Goal: Task Accomplishment & Management: Manage account settings

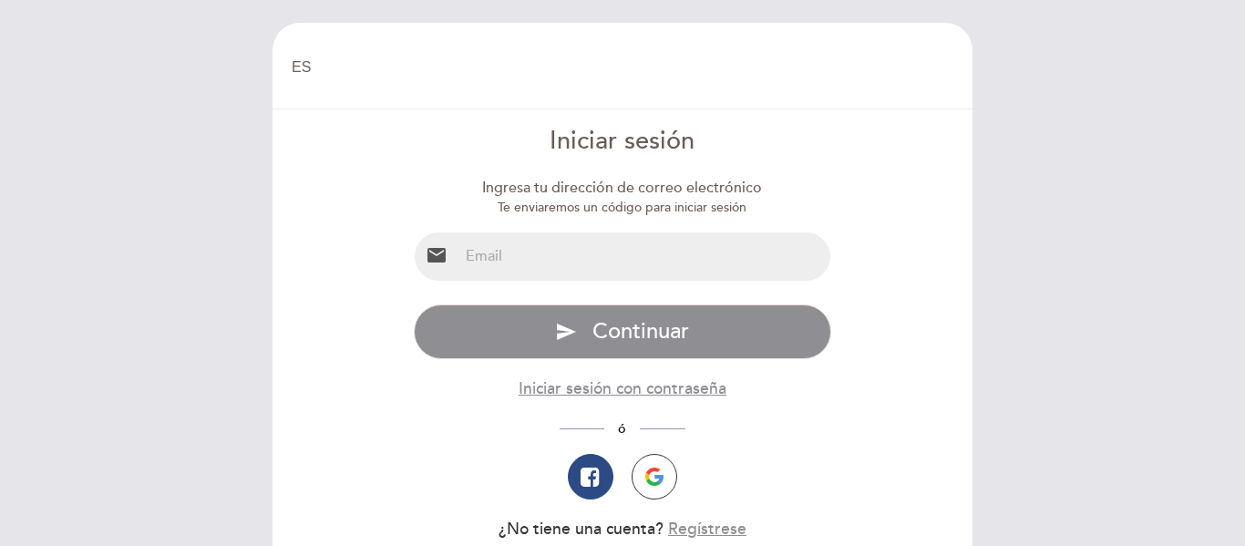
select select "es"
click at [697, 243] on input "email" at bounding box center [645, 256] width 373 height 48
type input "[EMAIL_ADDRESS][DOMAIN_NAME]"
click at [661, 302] on div "Ingresa tu dirección de correo electrónico Te enviaremos un código para iniciar…" at bounding box center [623, 378] width 418 height 400
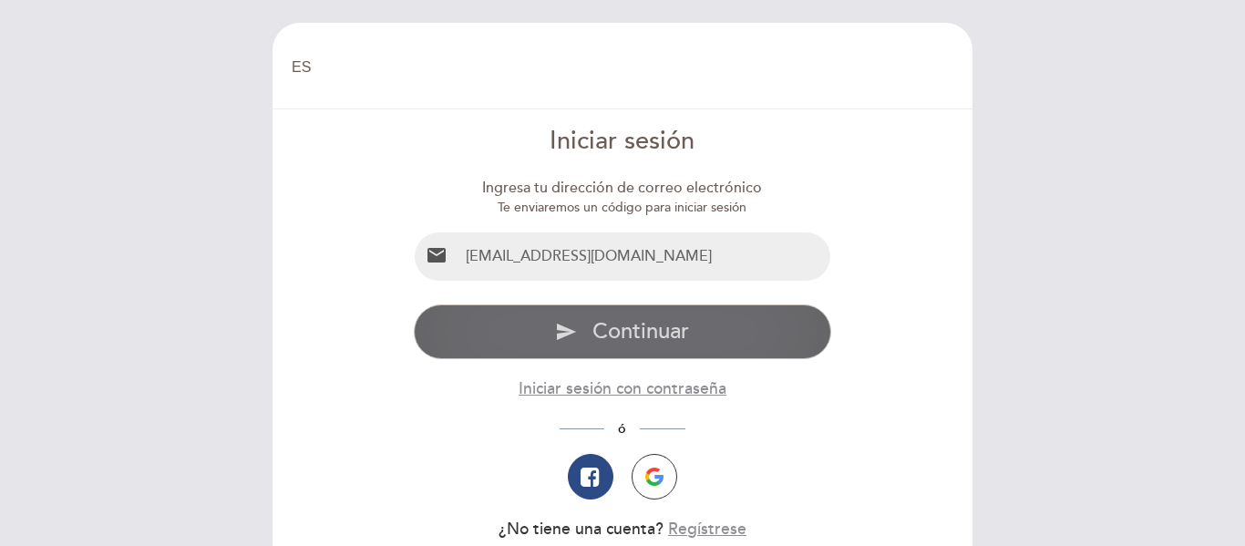
click at [665, 309] on button "send Continuar" at bounding box center [623, 331] width 418 height 55
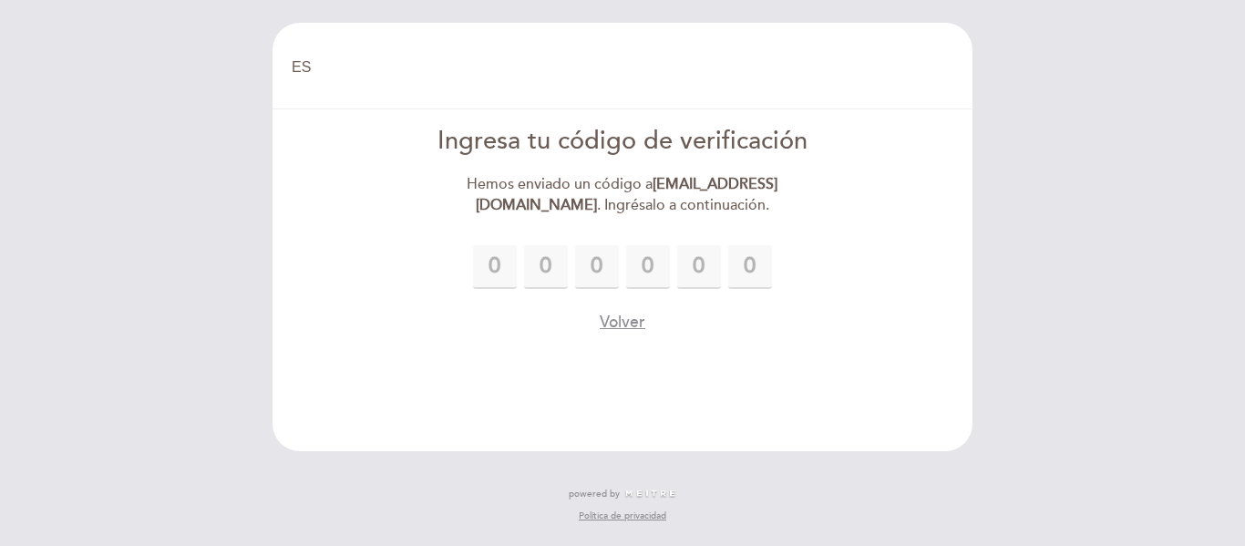
type input "2"
type input "7"
type input "4"
type input "0"
type input "7"
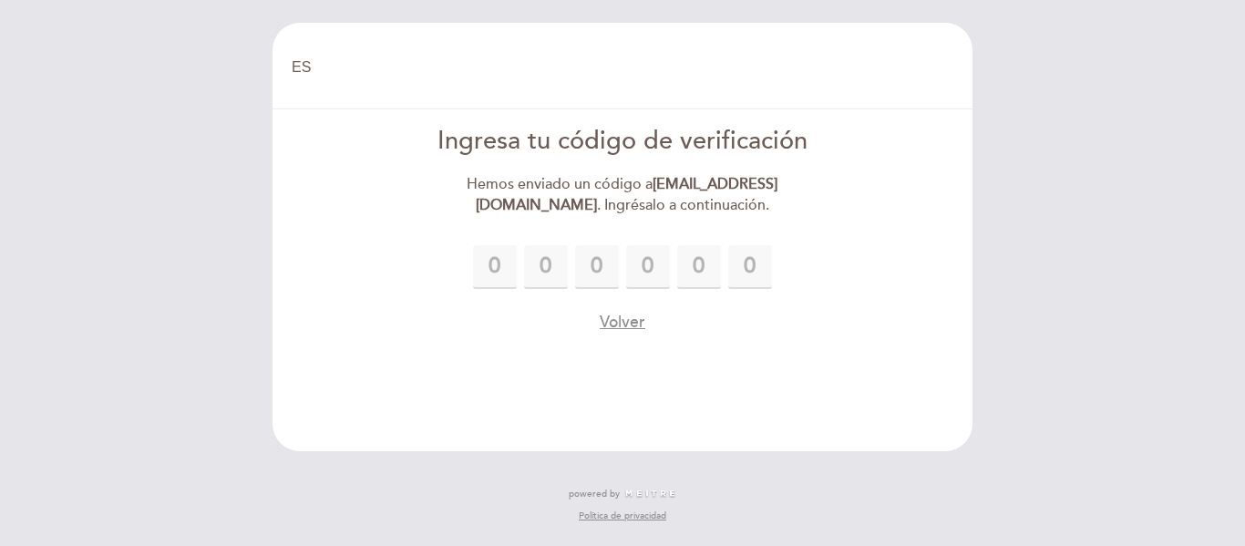
type input "1"
